Goal: Use online tool/utility

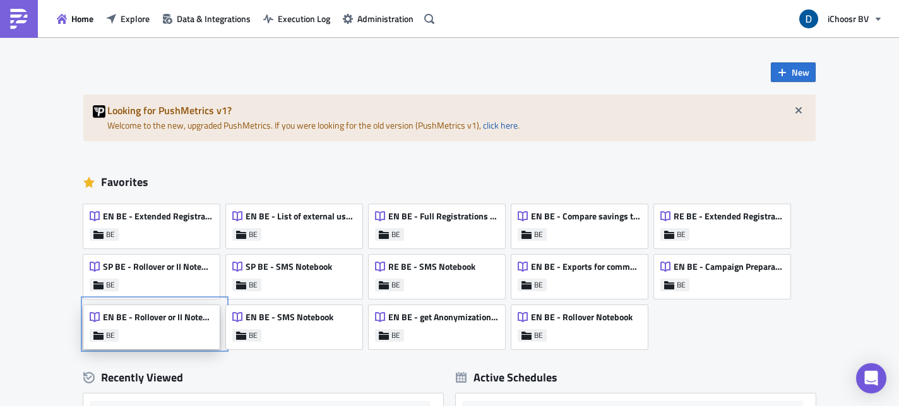
click at [172, 341] on div "EN BE - Rollover or II Notebook BE" at bounding box center [151, 327] width 136 height 44
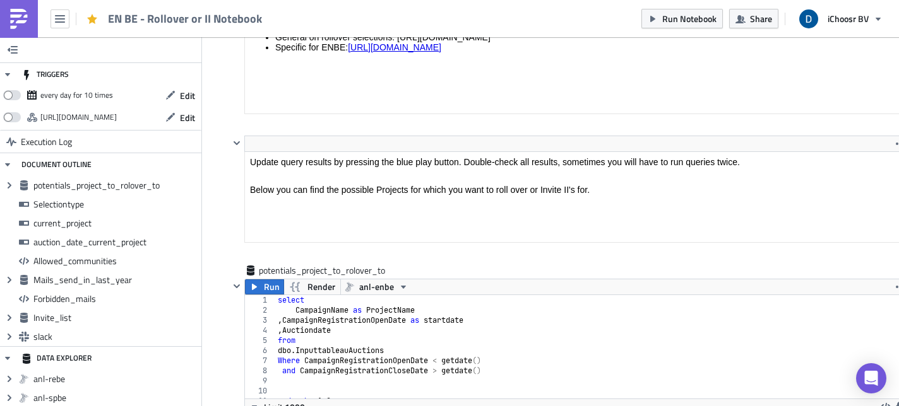
scroll to position [464, 0]
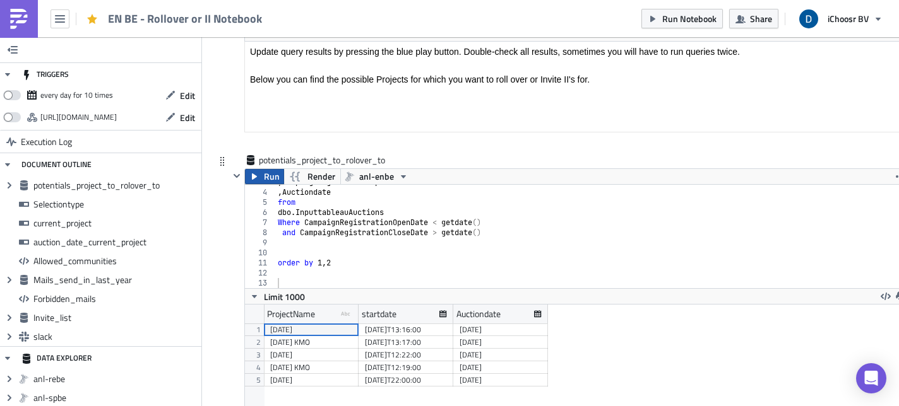
click at [250, 180] on icon "button" at bounding box center [254, 177] width 10 height 10
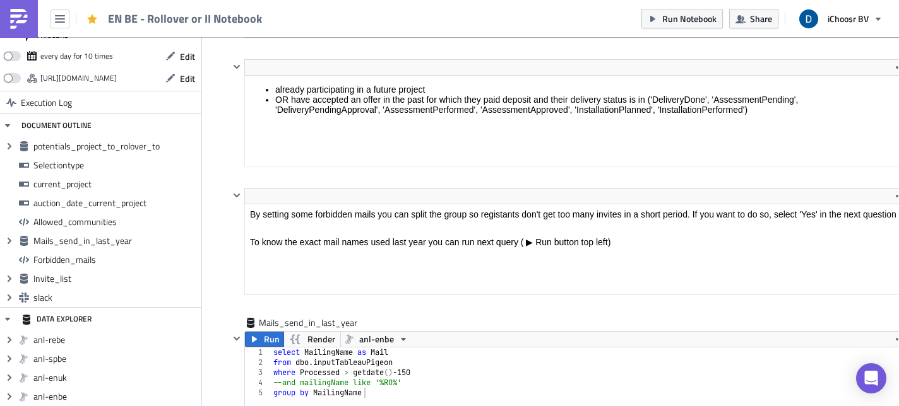
scroll to position [2792, 0]
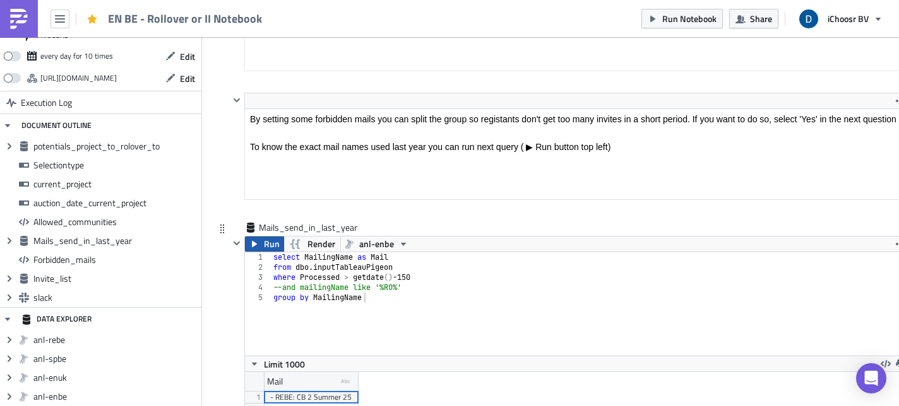
click at [263, 245] on button "Run" at bounding box center [264, 244] width 39 height 15
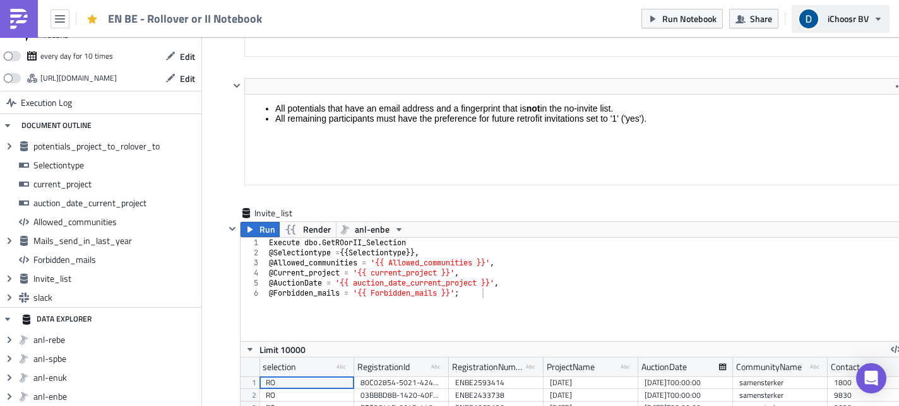
scroll to position [3875, 0]
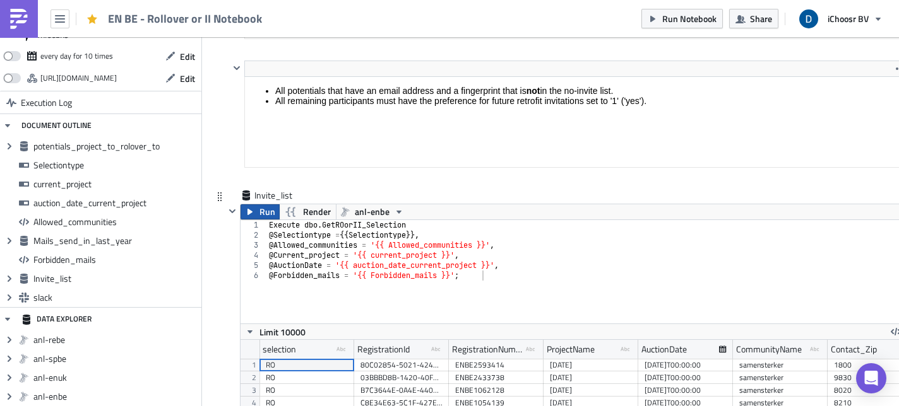
click at [266, 215] on span "Run" at bounding box center [267, 211] width 16 height 15
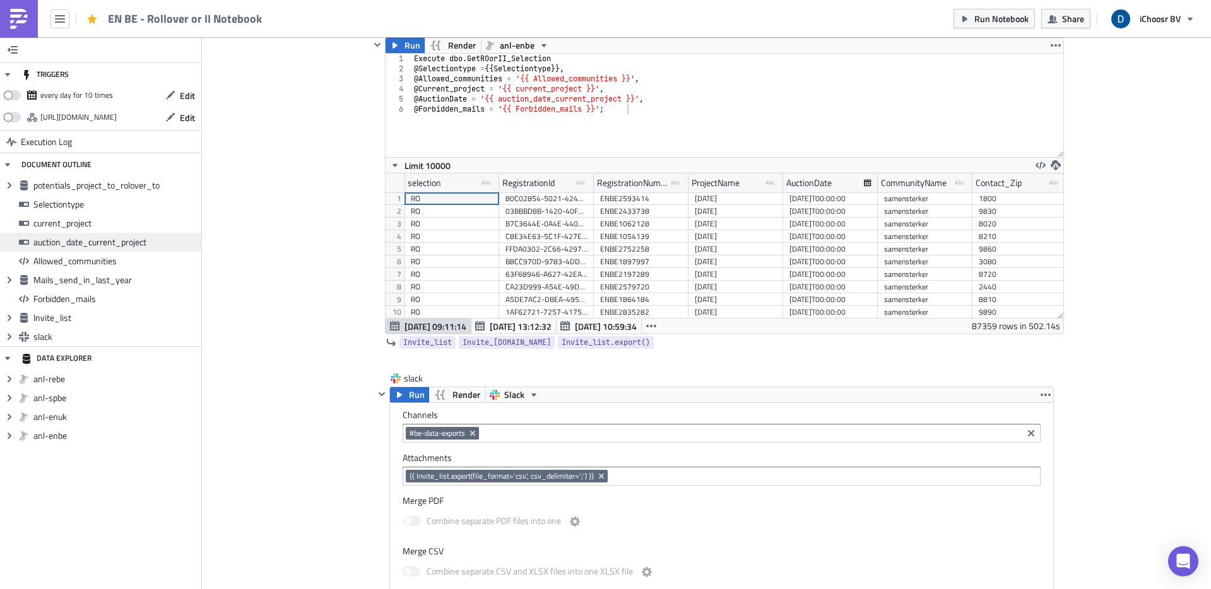
scroll to position [4229, 0]
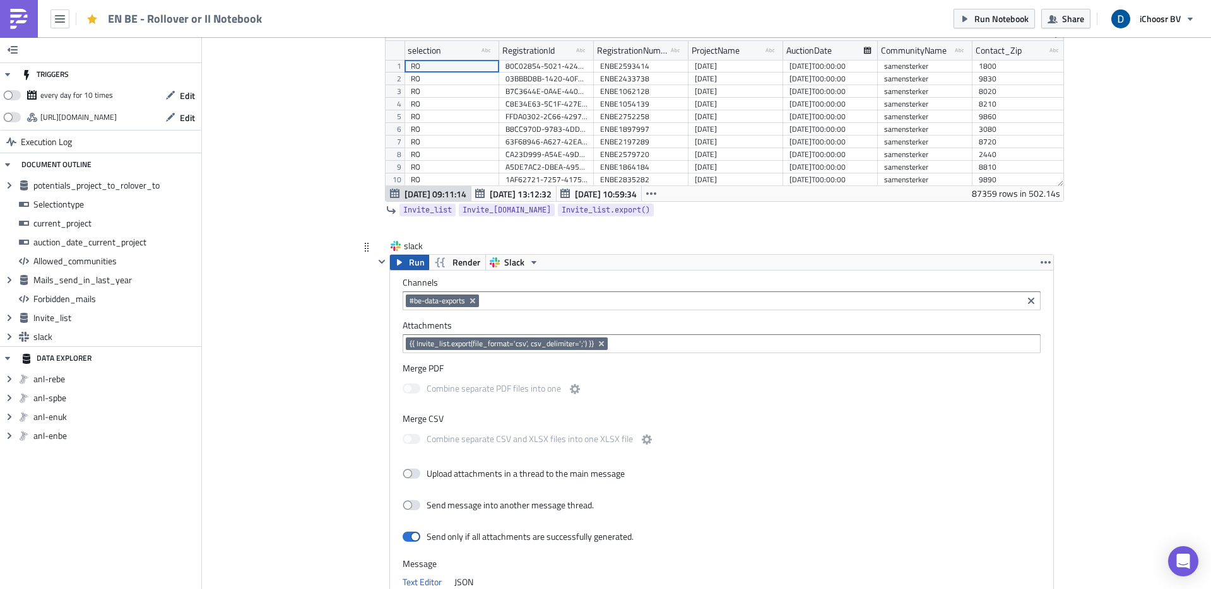
click at [411, 263] on span "Run" at bounding box center [417, 262] width 16 height 15
